Goal: Transaction & Acquisition: Purchase product/service

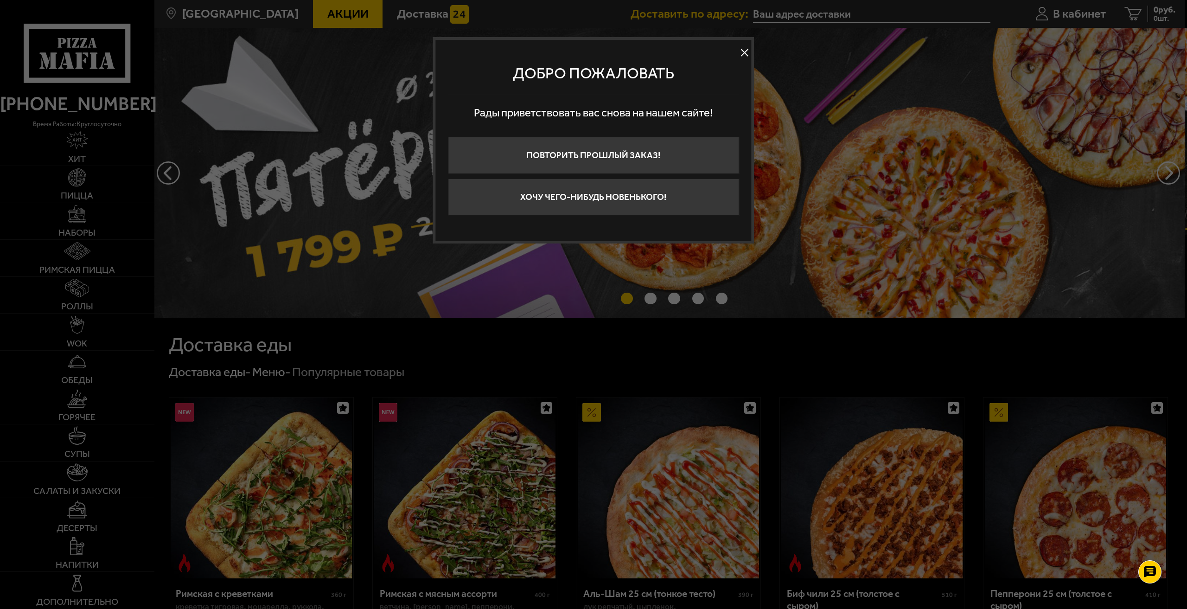
click at [743, 51] on button at bounding box center [745, 53] width 14 height 14
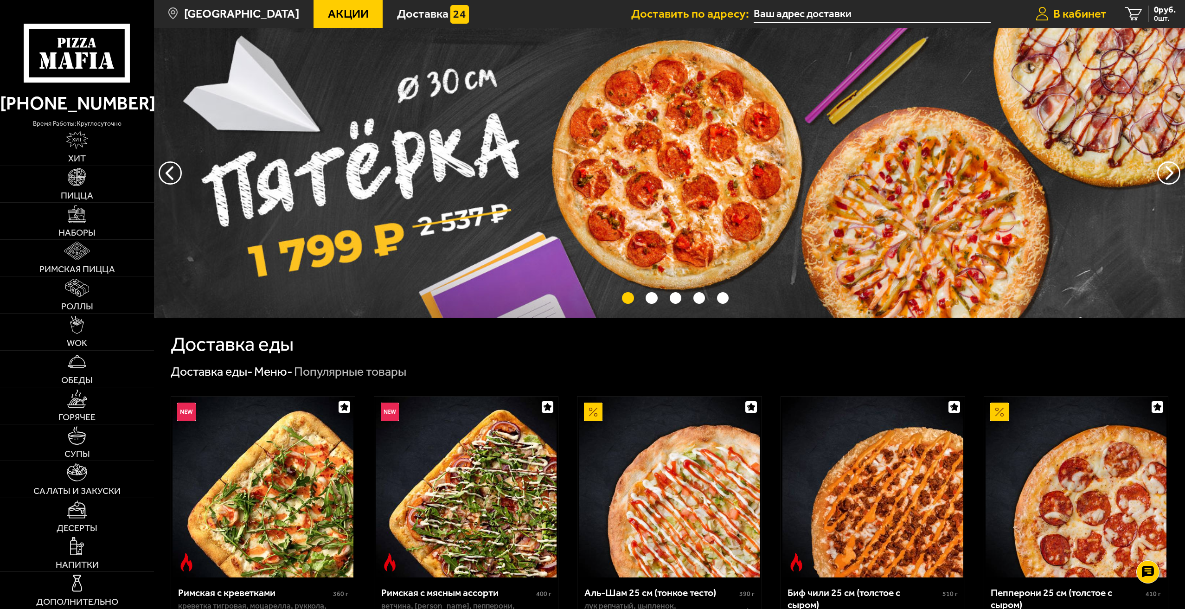
click at [1084, 13] on span "В кабинет" at bounding box center [1079, 14] width 53 height 12
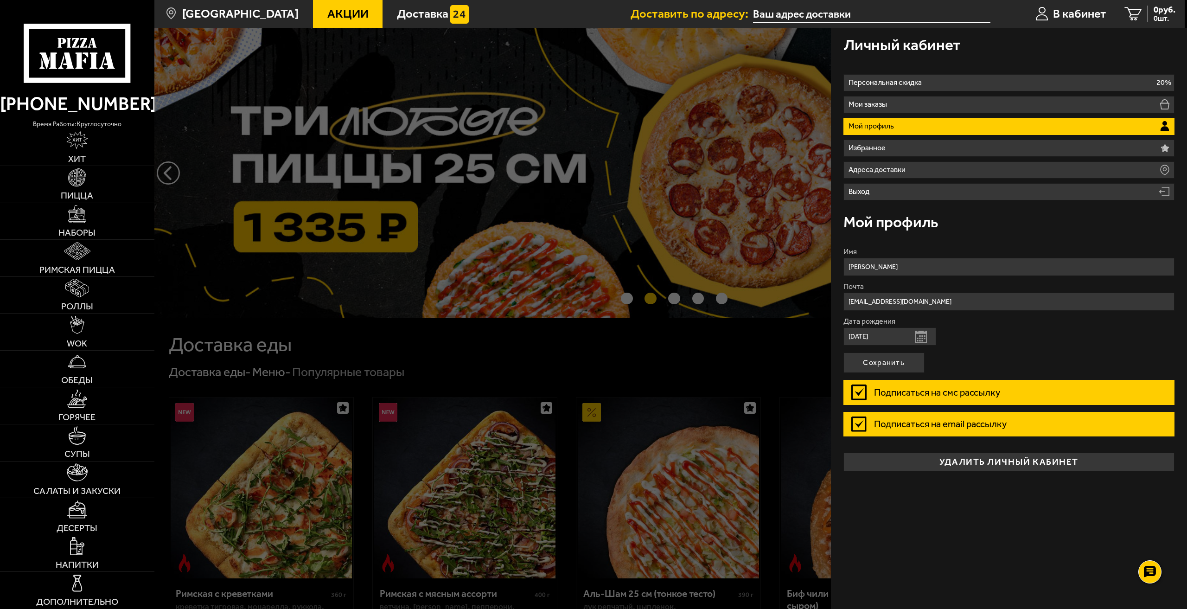
click at [521, 12] on ul "Акции Доставка" at bounding box center [472, 14] width 318 height 28
click at [68, 191] on span "Пицца" at bounding box center [77, 195] width 32 height 9
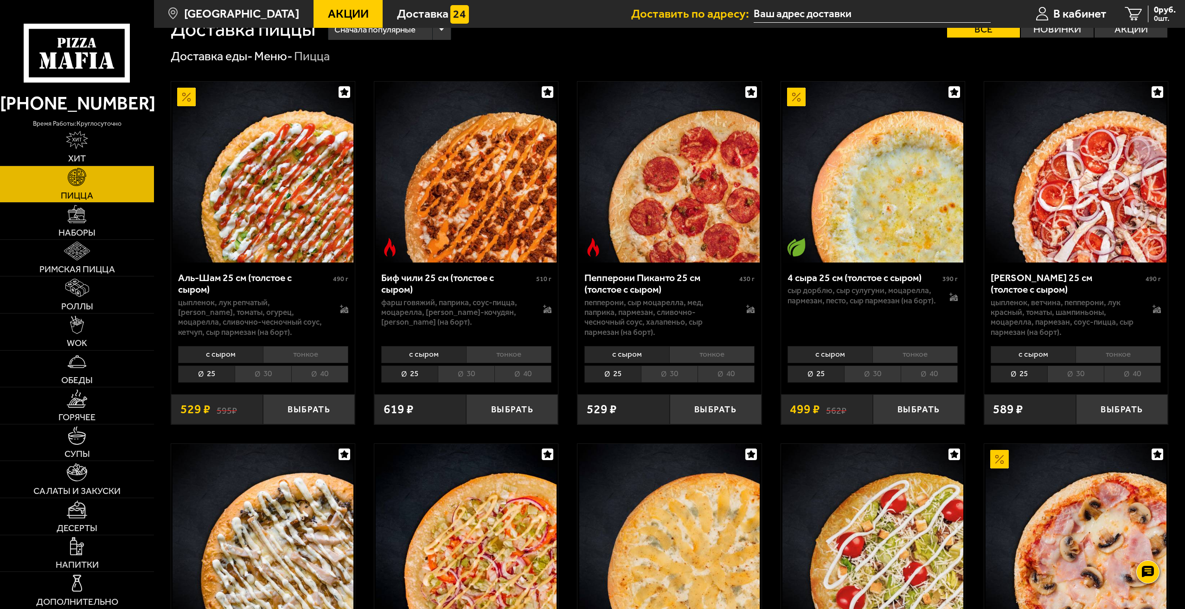
scroll to position [93, 0]
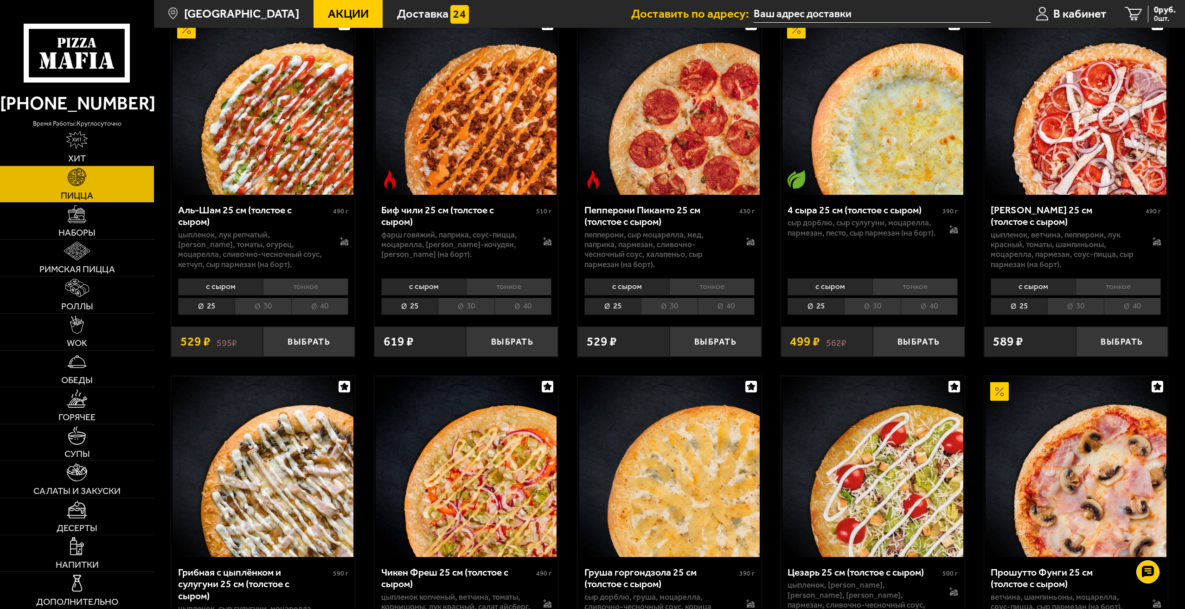
click at [919, 312] on li "40" at bounding box center [928, 306] width 57 height 17
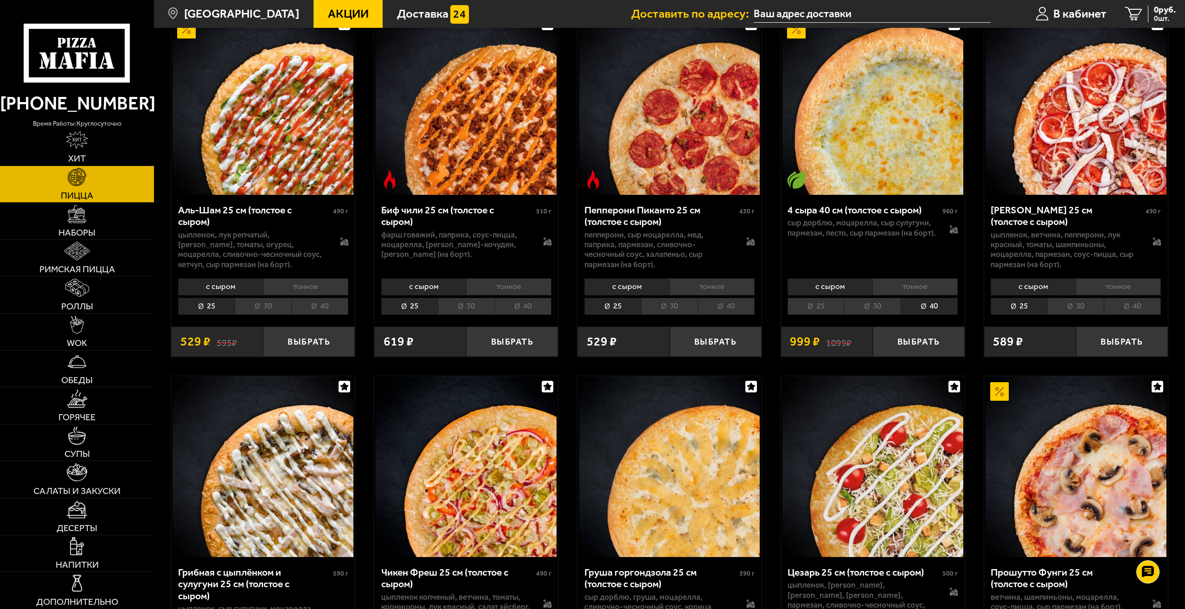
click at [916, 284] on li "тонкое" at bounding box center [914, 286] width 85 height 17
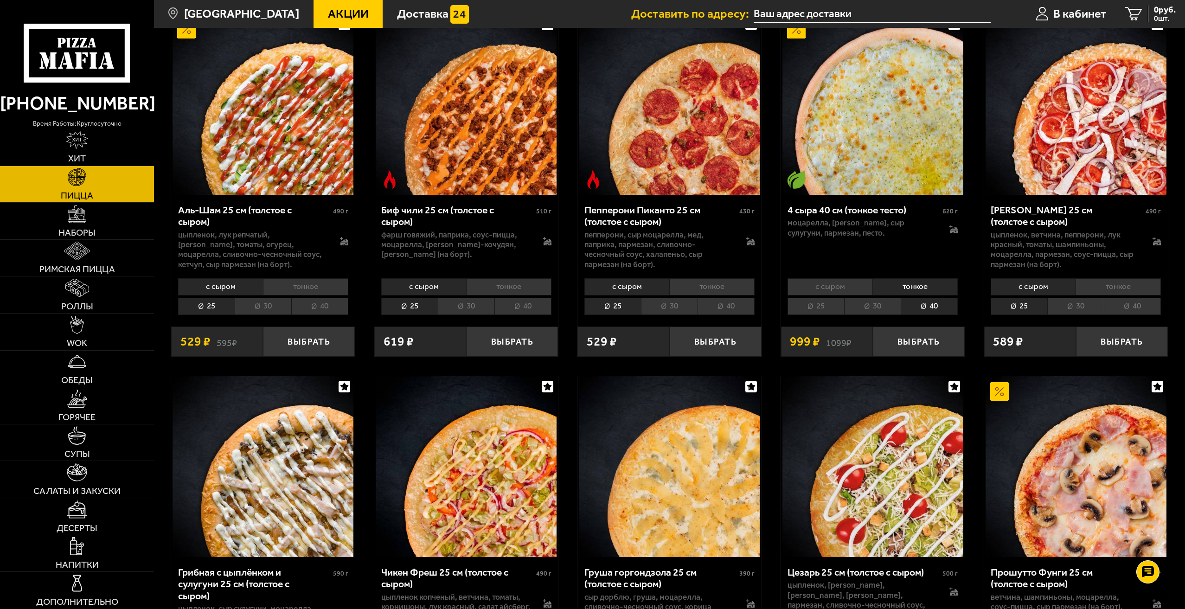
click at [879, 311] on li "30" at bounding box center [872, 306] width 57 height 17
click at [920, 308] on li "40" at bounding box center [928, 306] width 57 height 17
click at [879, 310] on li "30" at bounding box center [872, 306] width 57 height 17
click at [931, 306] on li "40" at bounding box center [928, 306] width 57 height 17
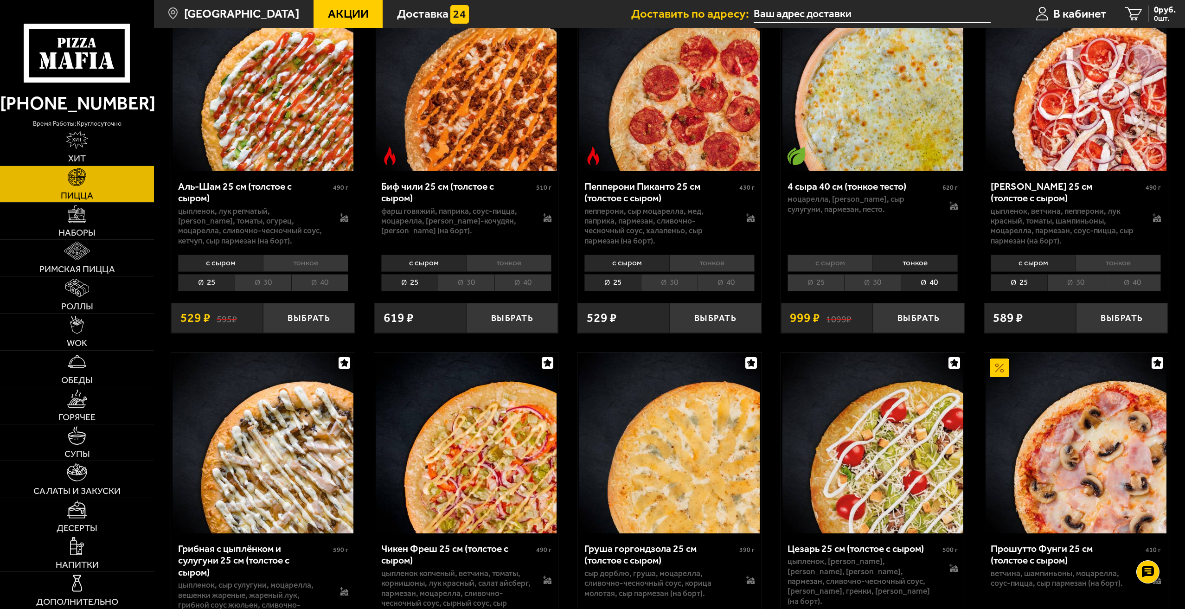
scroll to position [139, 0]
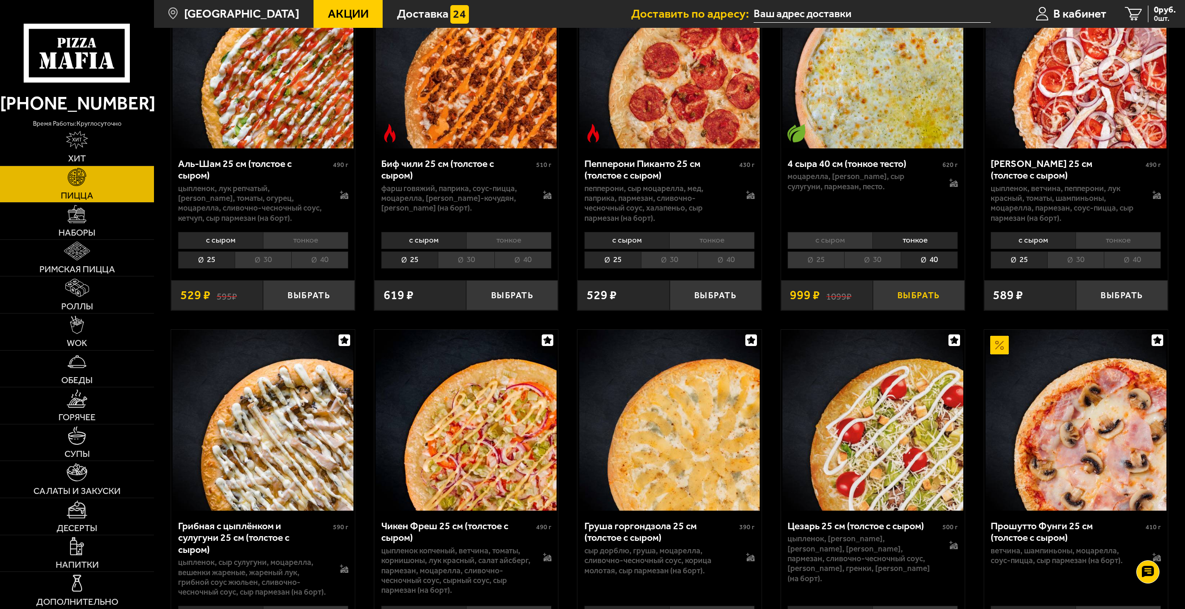
click at [909, 296] on button "Выбрать" at bounding box center [919, 295] width 92 height 30
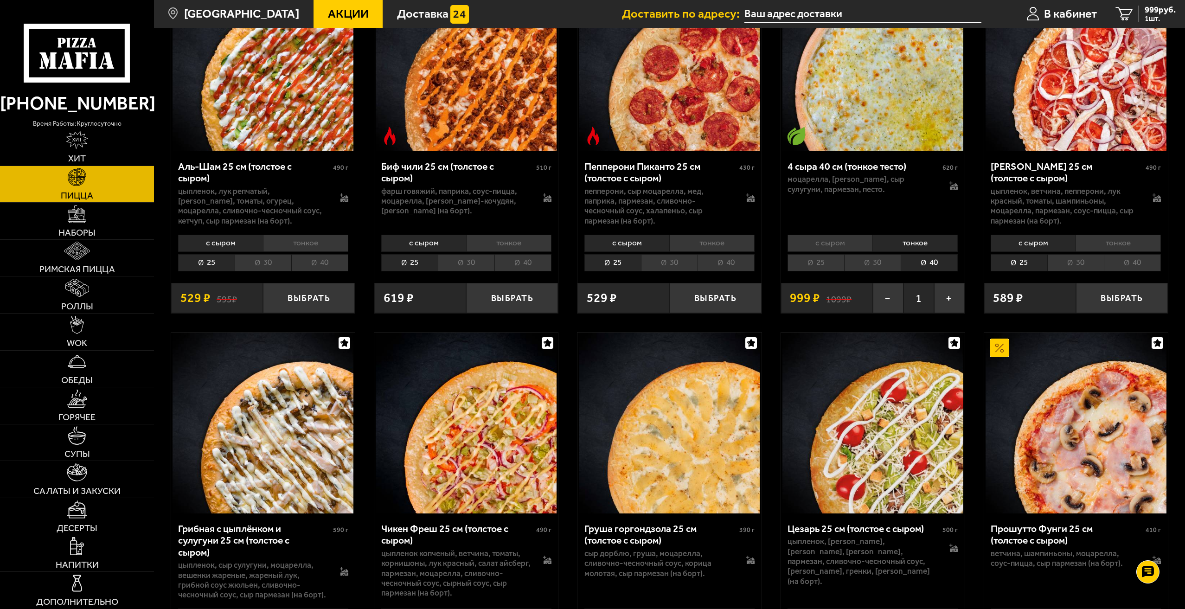
scroll to position [0, 0]
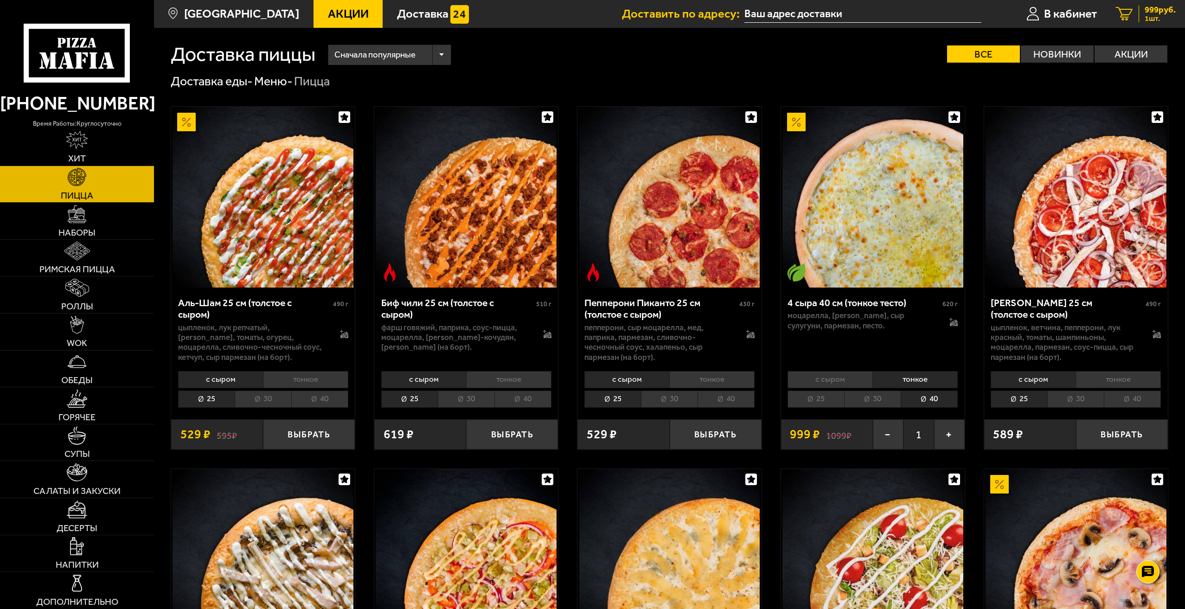
click at [1153, 13] on span "999 руб." at bounding box center [1159, 10] width 31 height 9
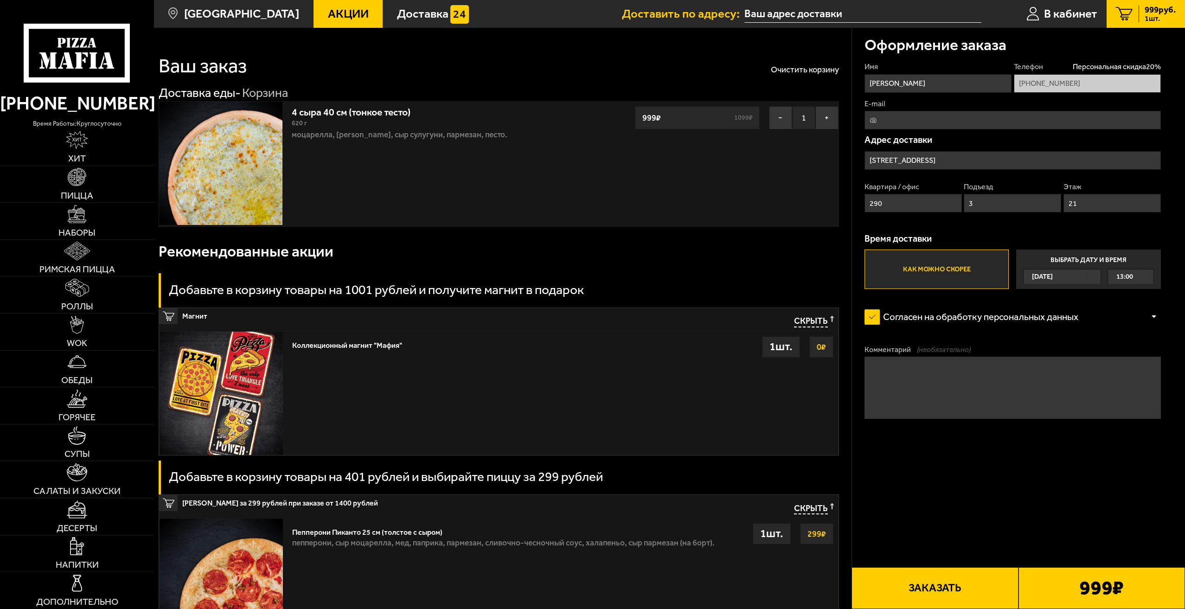
click at [899, 378] on textarea "Комментарий (необязательно)" at bounding box center [1012, 388] width 296 height 62
click at [1142, 274] on div "13:00" at bounding box center [1131, 276] width 46 height 14
click at [0, 0] on input "Выбрать дату и время [DATE] 13:00" at bounding box center [0, 0] width 0 height 0
click at [1138, 275] on div "13:00" at bounding box center [1131, 276] width 46 height 14
click at [1134, 307] on li "13:15" at bounding box center [1130, 306] width 45 height 15
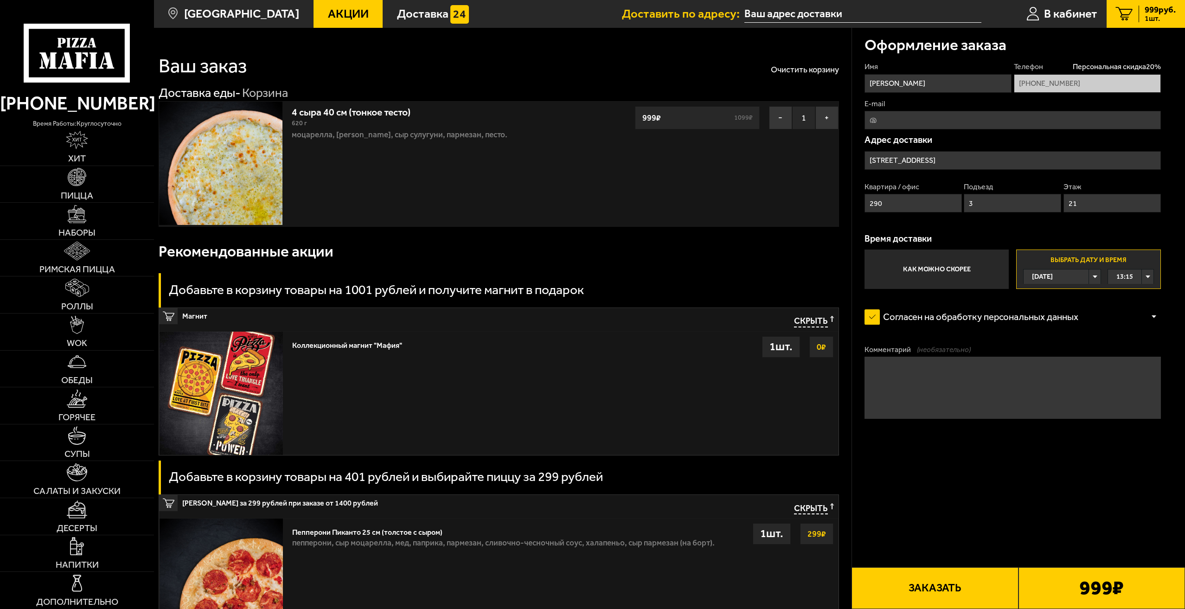
click at [936, 384] on textarea "Комментарий (необязательно)" at bounding box center [1012, 388] width 296 height 62
click at [961, 587] on button "Заказать" at bounding box center [934, 588] width 166 height 42
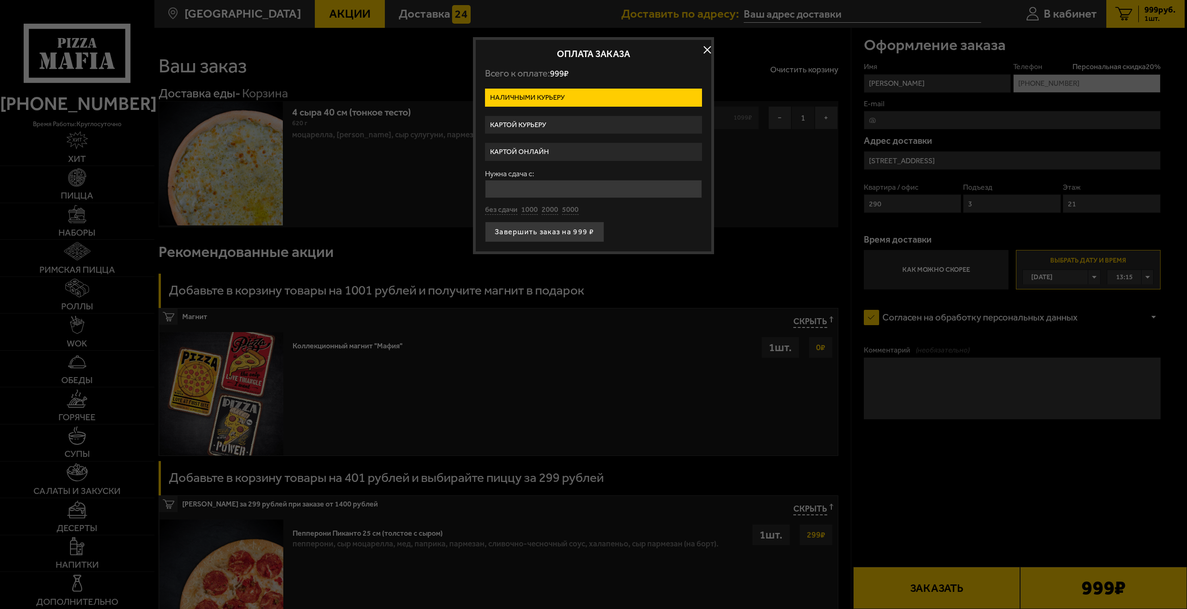
click at [529, 151] on label "Картой онлайн" at bounding box center [593, 152] width 217 height 18
click at [0, 0] on input "Картой онлайн" at bounding box center [0, 0] width 0 height 0
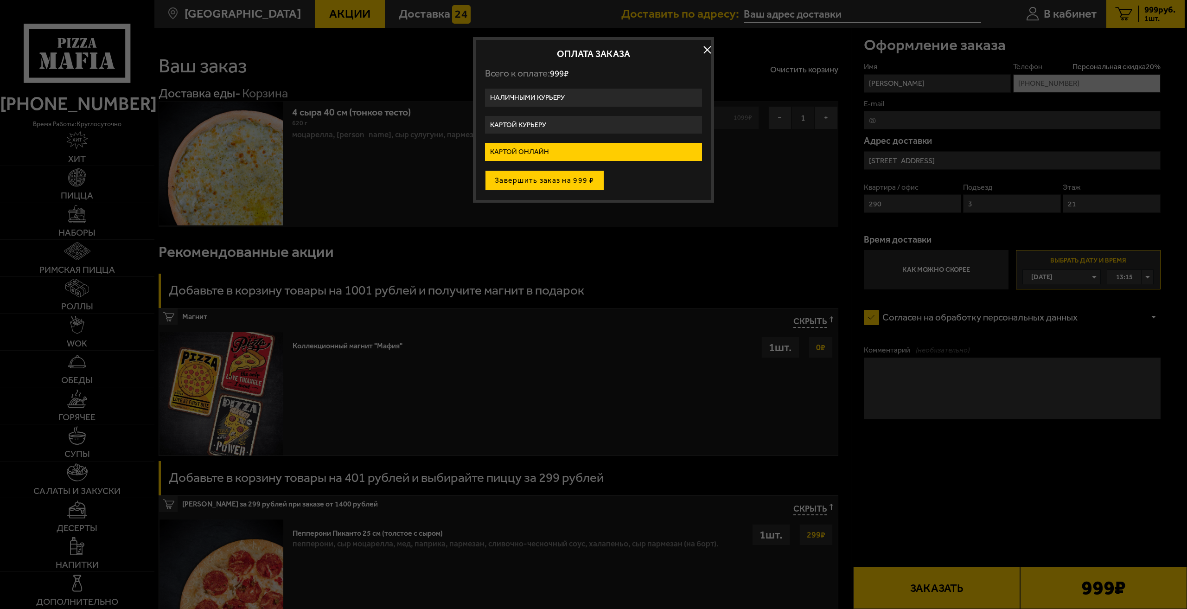
click at [572, 184] on button "Завершить заказ на 999 ₽" at bounding box center [544, 180] width 119 height 20
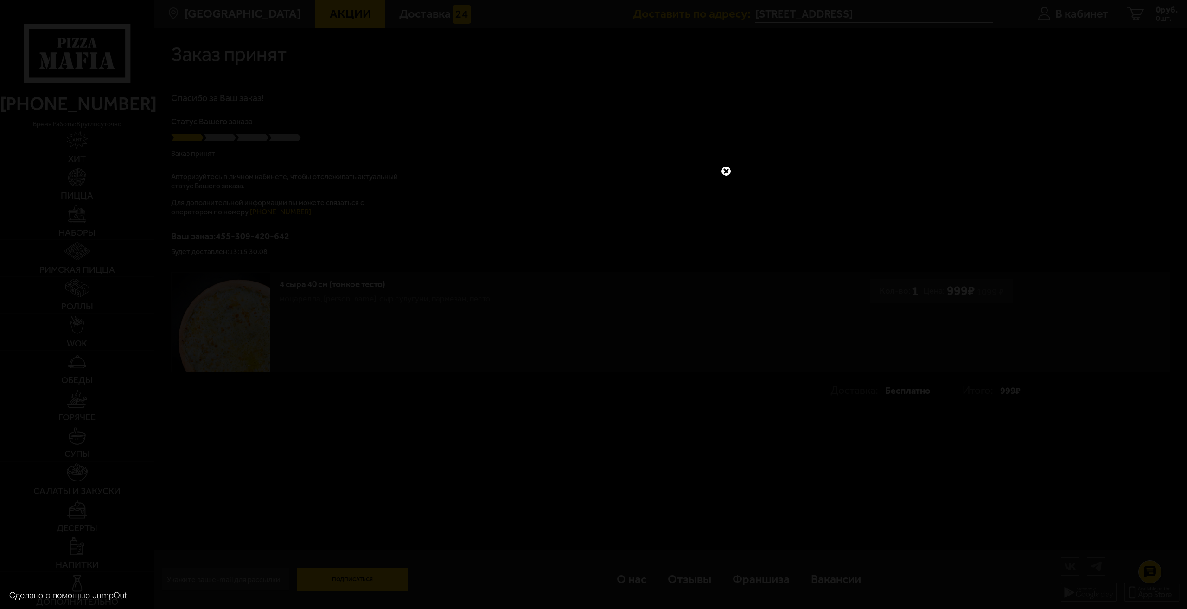
click at [727, 167] on link at bounding box center [726, 171] width 12 height 12
